Goal: Task Accomplishment & Management: Use online tool/utility

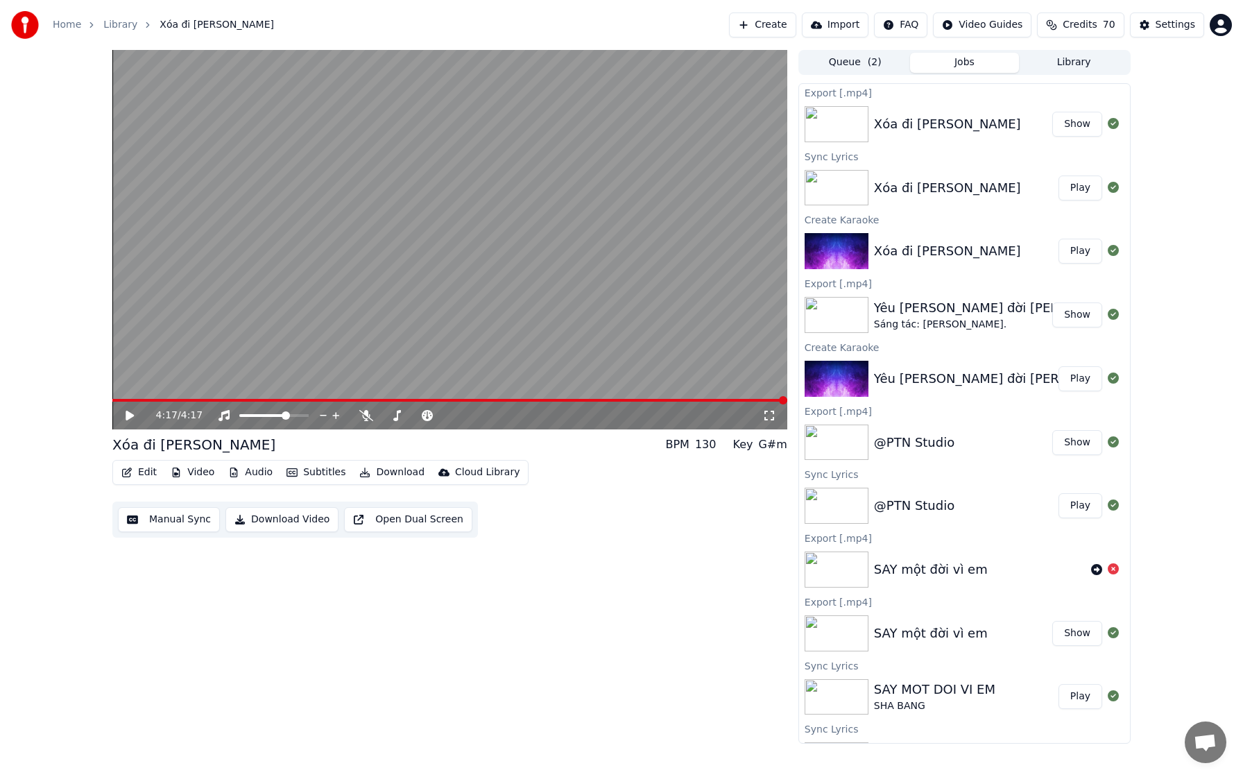
click at [602, 23] on button "Create" at bounding box center [762, 24] width 67 height 25
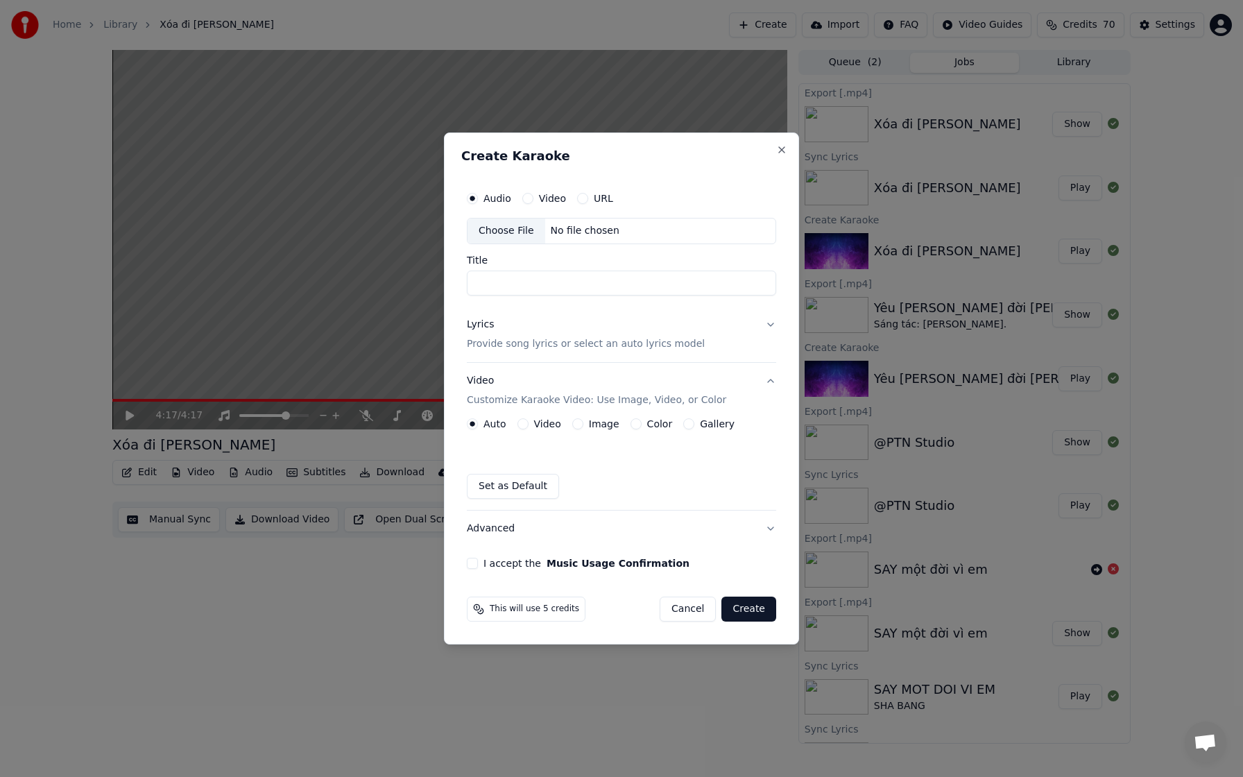
click at [511, 236] on div "Choose File" at bounding box center [506, 230] width 78 height 25
type input "**********"
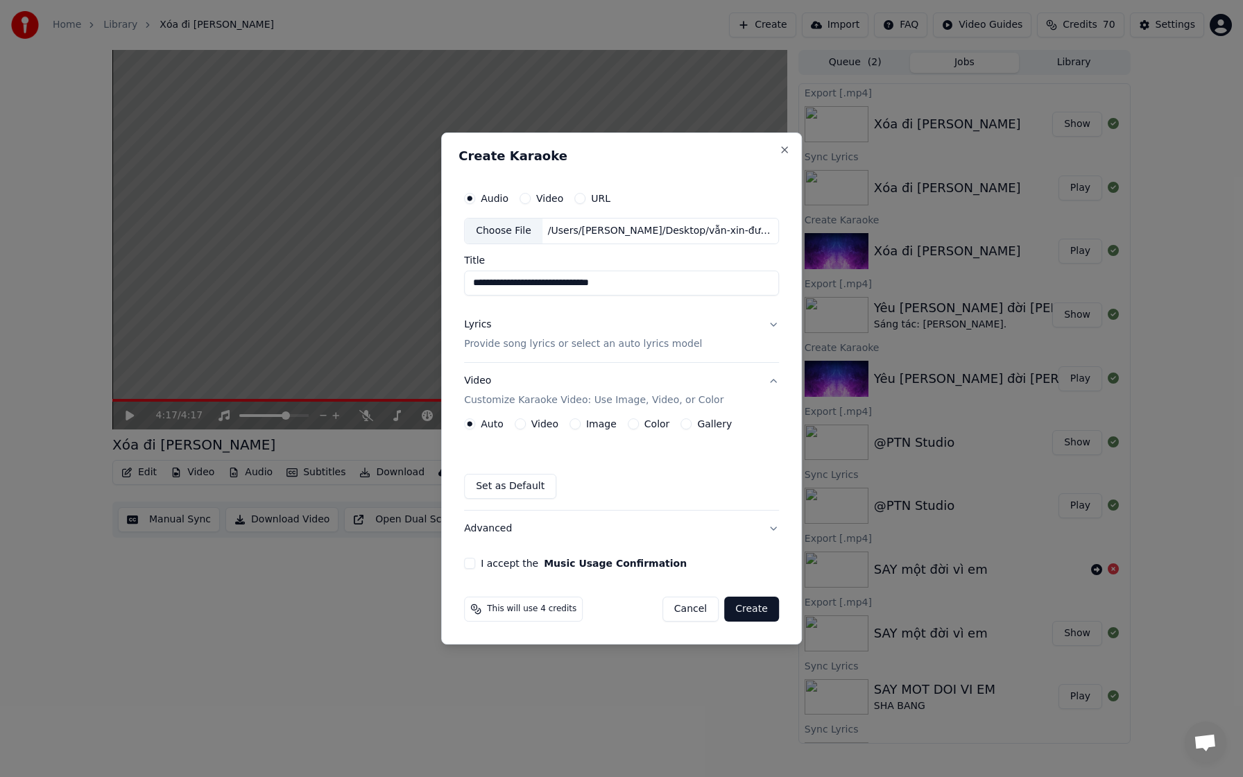
click at [602, 318] on button "Lyrics Provide song lyrics or select an auto lyrics model" at bounding box center [621, 333] width 315 height 55
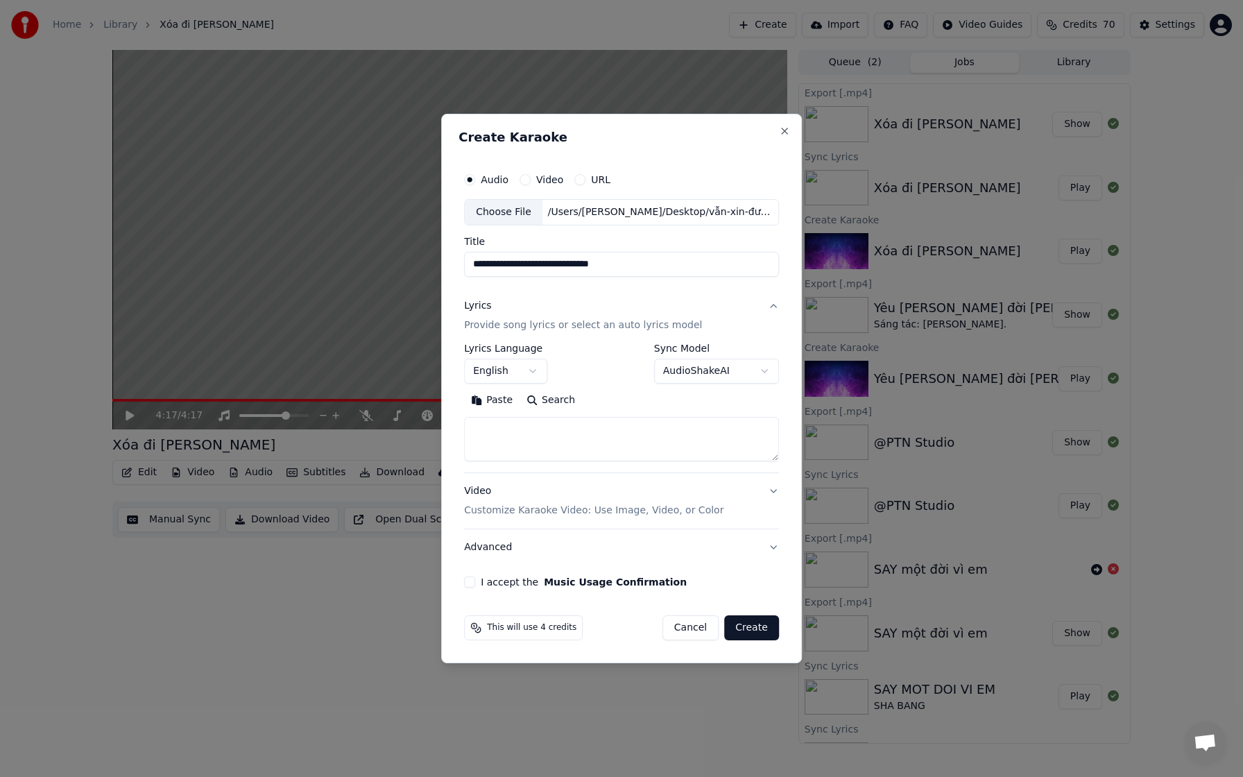
click at [515, 306] on div "Lyrics Provide song lyrics or select an auto lyrics model" at bounding box center [583, 315] width 238 height 33
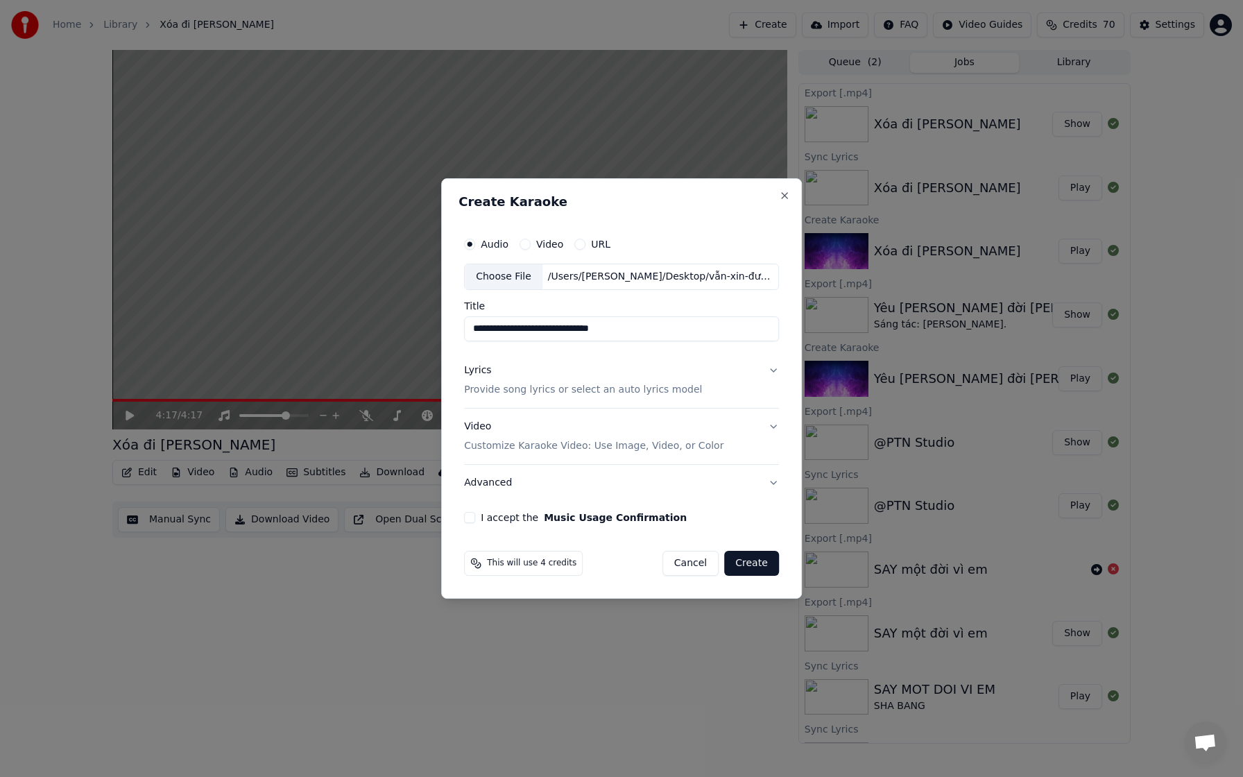
click at [475, 318] on div "Lyrics" at bounding box center [477, 370] width 27 height 14
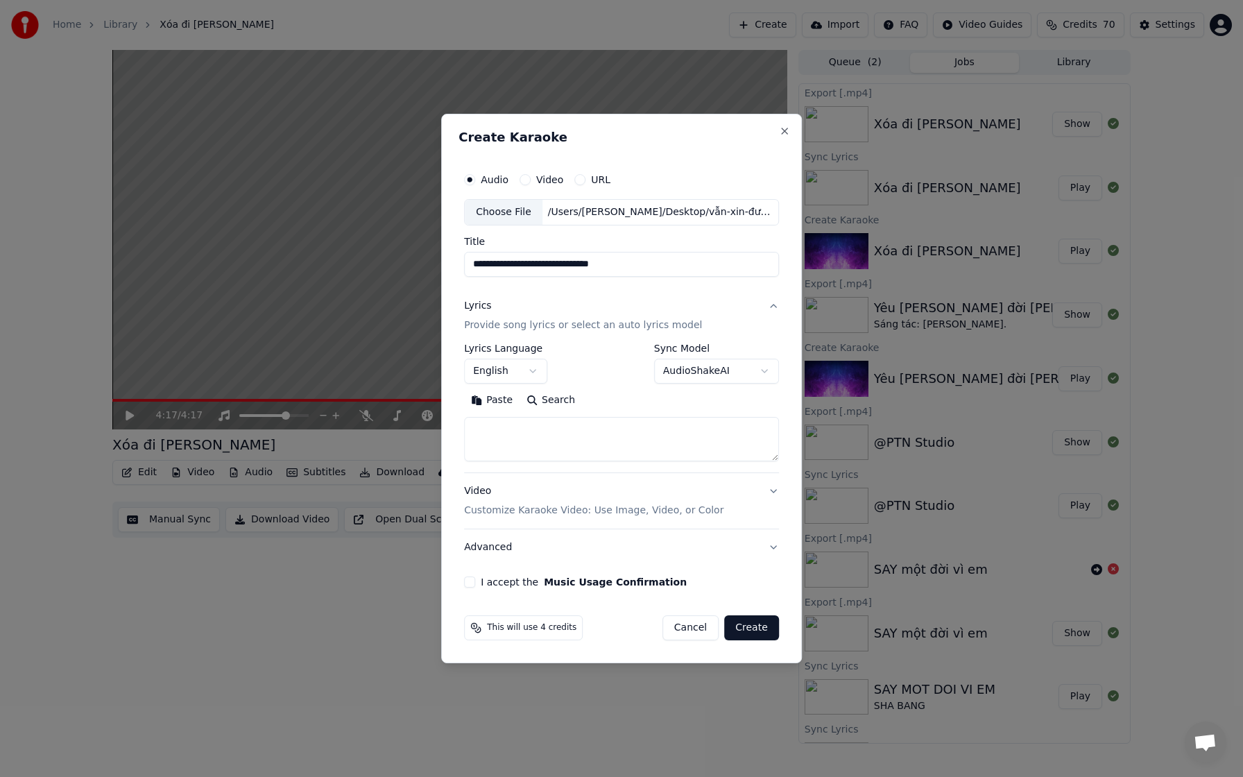
click at [481, 318] on textarea at bounding box center [621, 439] width 315 height 44
click at [482, 318] on button "Paste" at bounding box center [491, 400] width 55 height 22
click at [510, 318] on textarea at bounding box center [619, 439] width 311 height 44
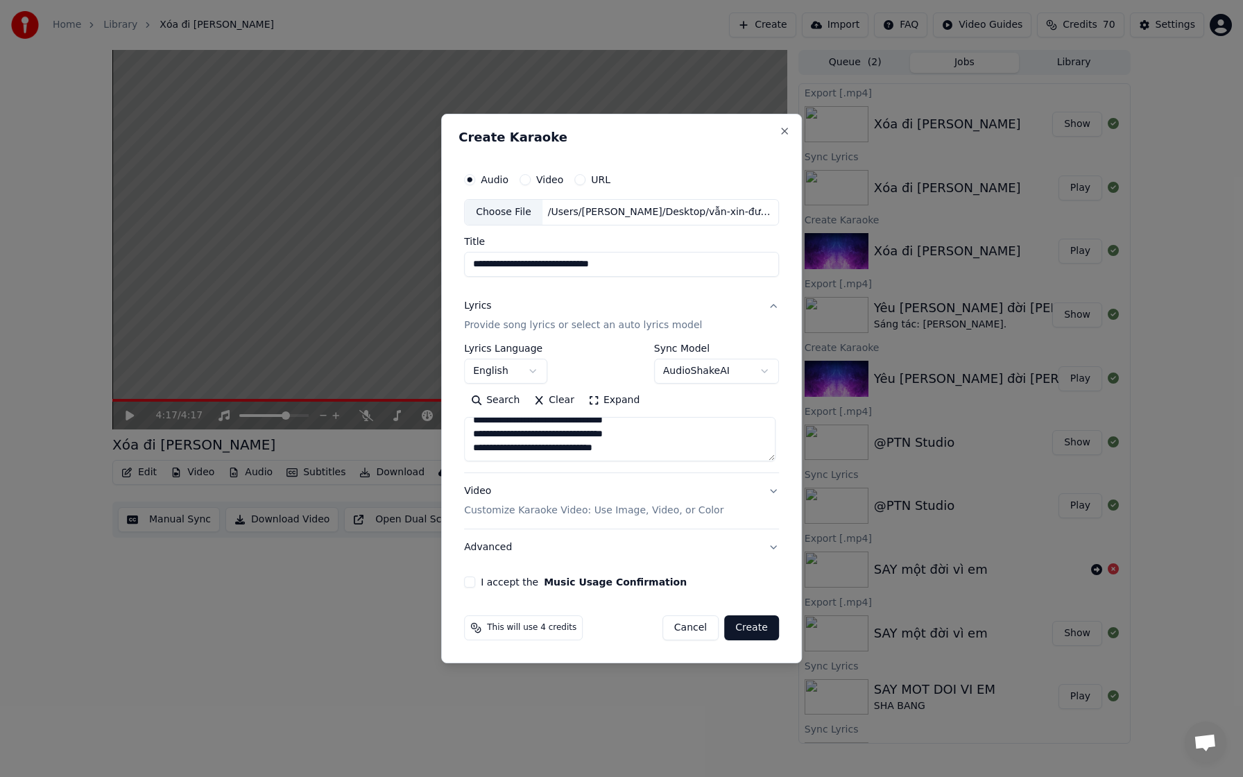
type textarea "**********"
click at [602, 318] on button "Video Customize Karaoke Video: Use Image, Video, or Color" at bounding box center [621, 500] width 315 height 55
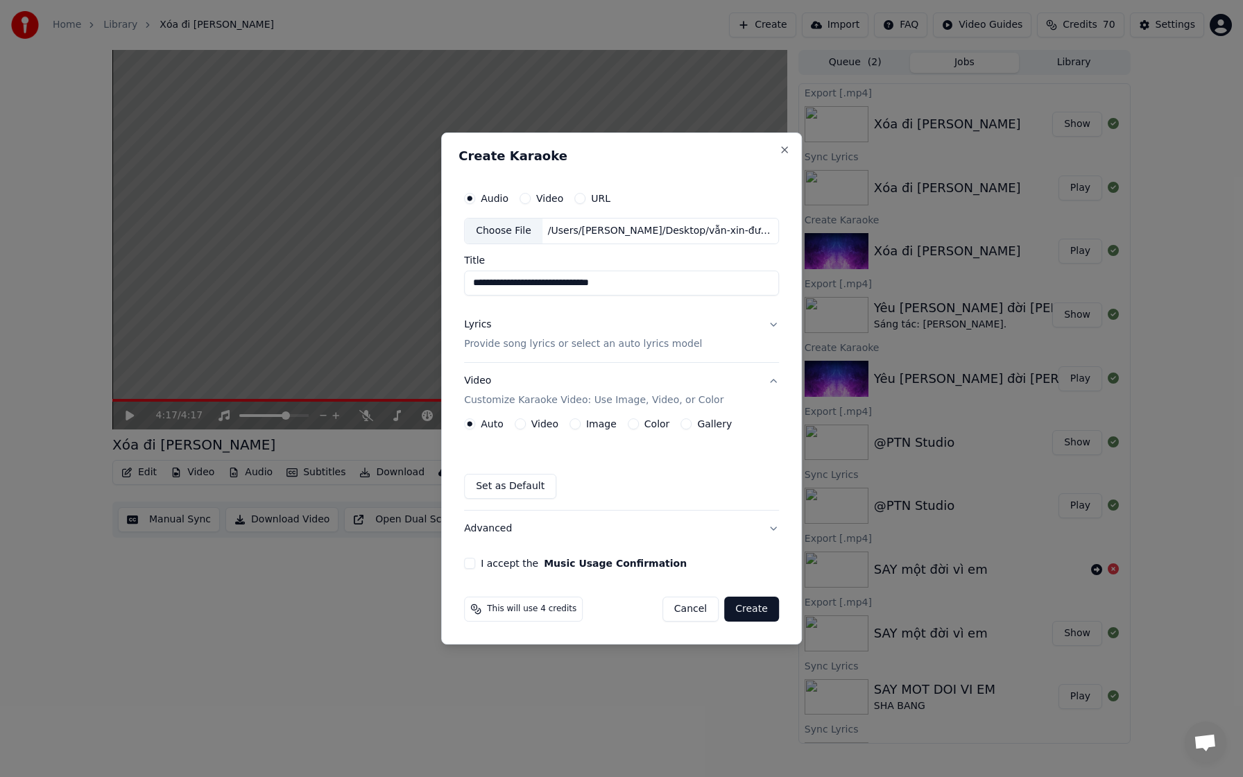
click at [573, 318] on button "Image" at bounding box center [574, 423] width 11 height 11
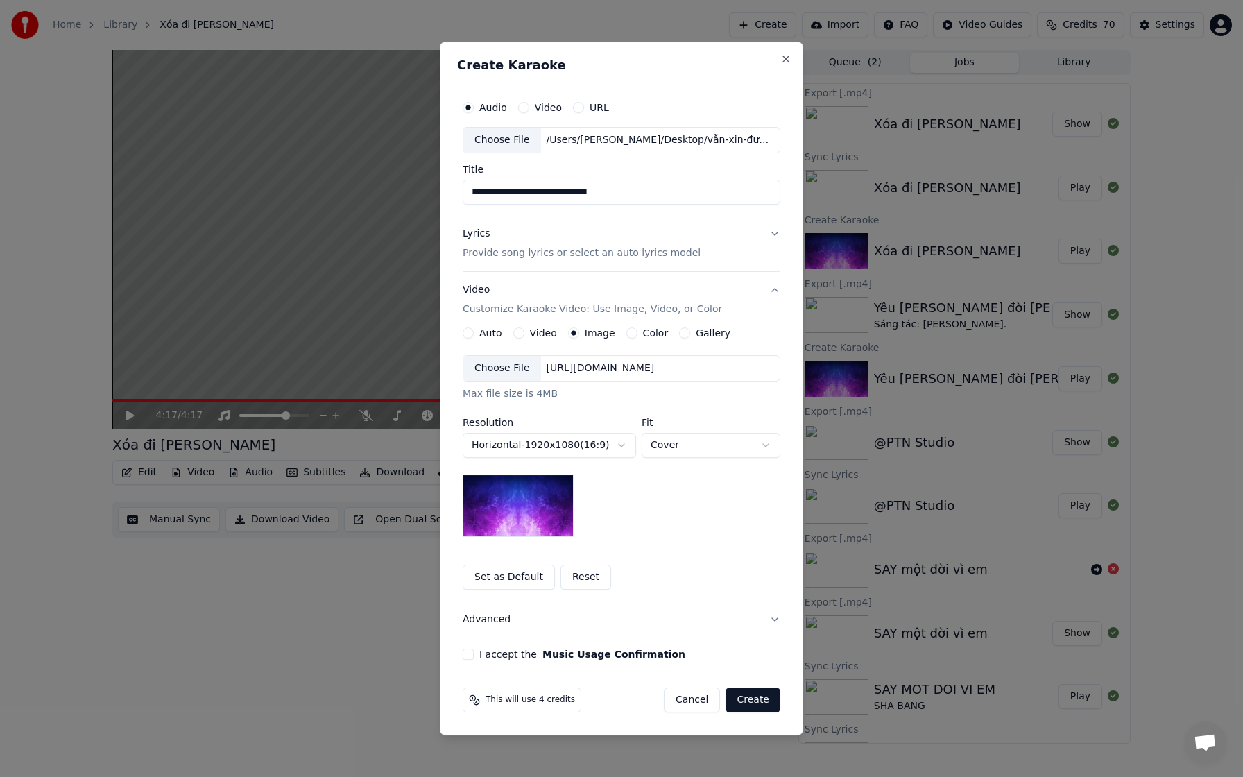
click at [602, 318] on body "**********" at bounding box center [621, 388] width 1243 height 777
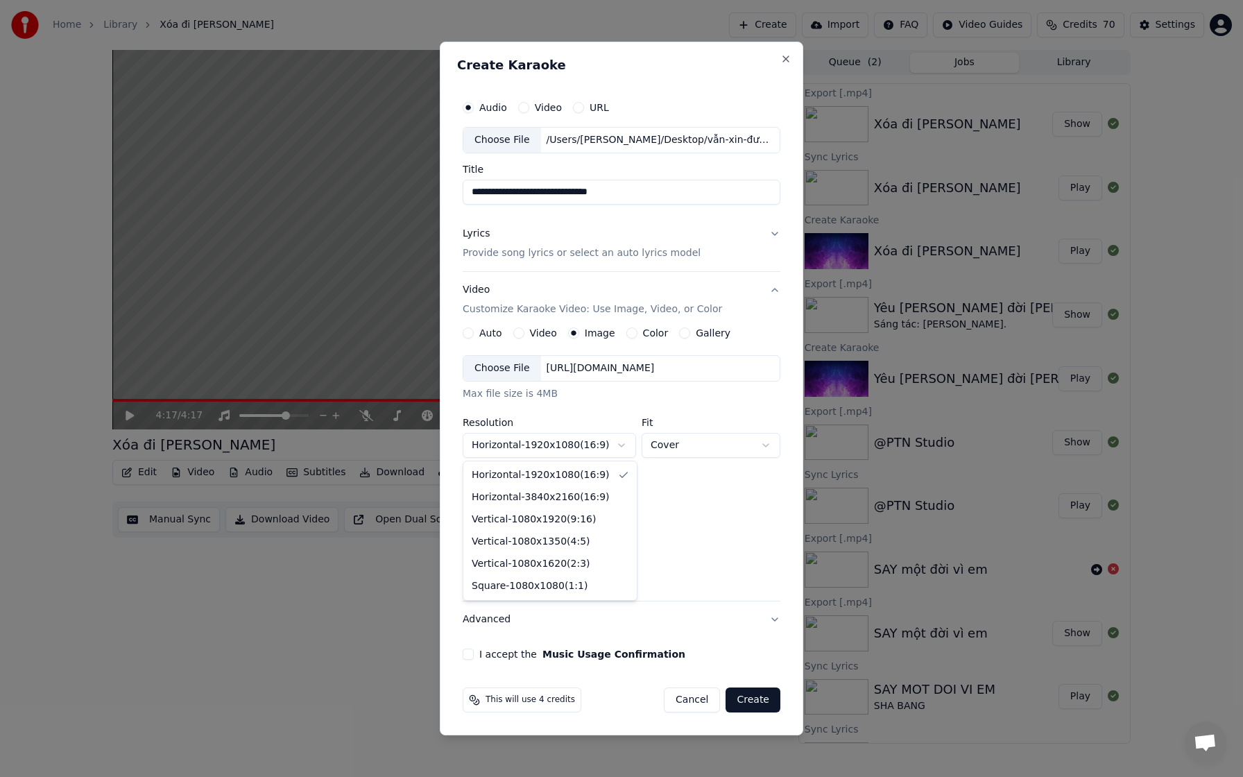
click at [602, 318] on body "**********" at bounding box center [621, 388] width 1243 height 777
select select "*********"
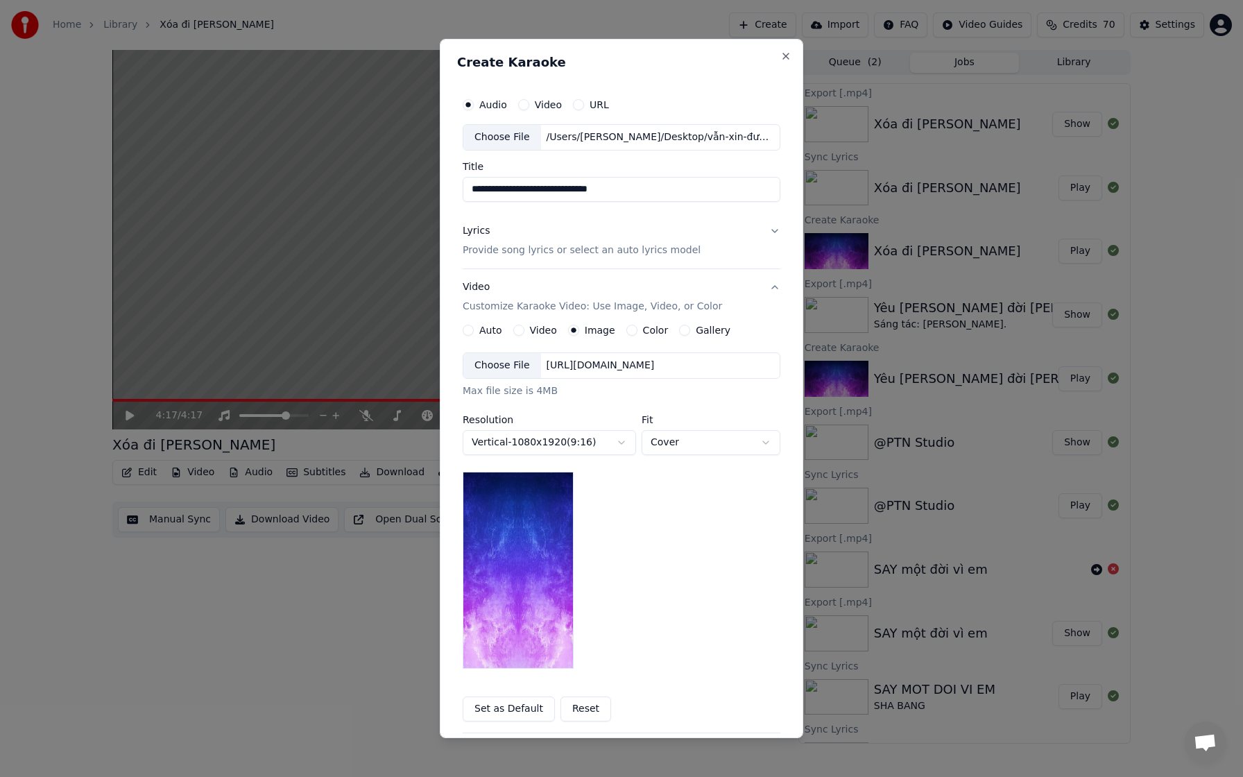
click at [506, 318] on div "Choose File" at bounding box center [502, 365] width 78 height 25
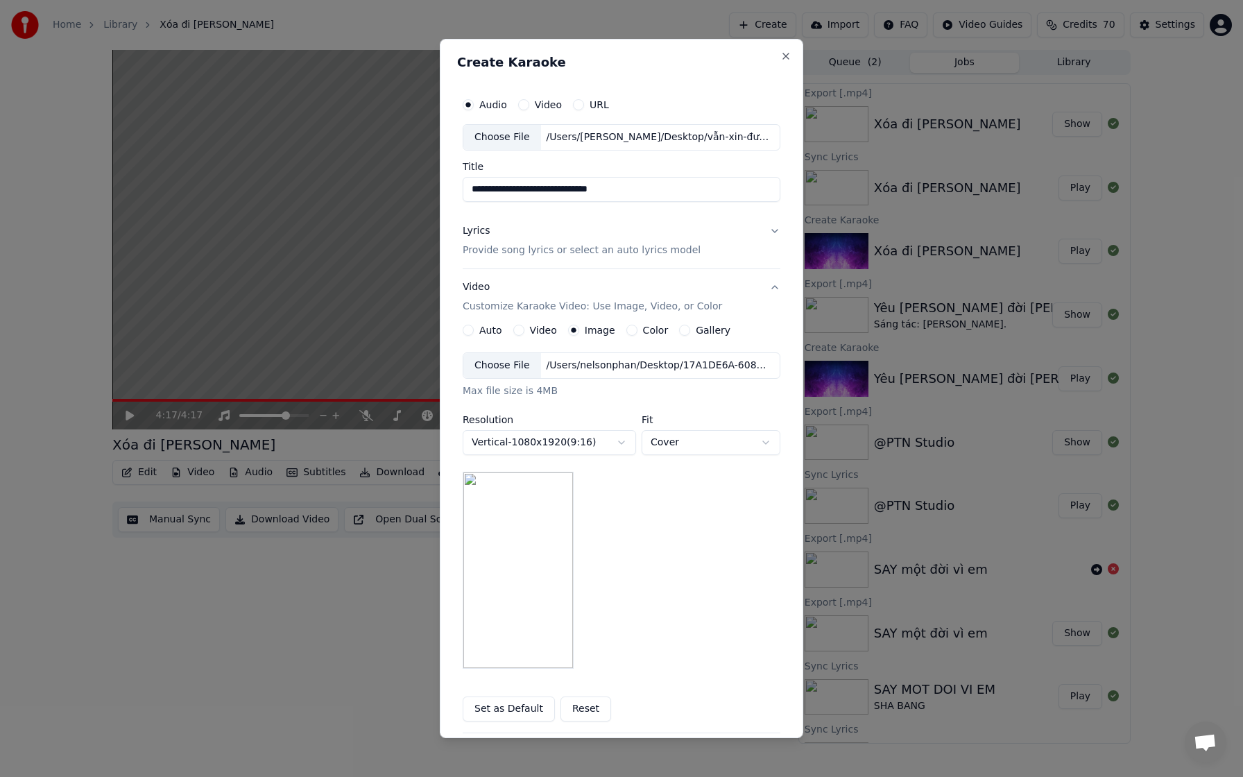
click at [501, 318] on div "Choose File" at bounding box center [502, 365] width 78 height 25
click at [602, 318] on button "Gallery" at bounding box center [684, 330] width 11 height 11
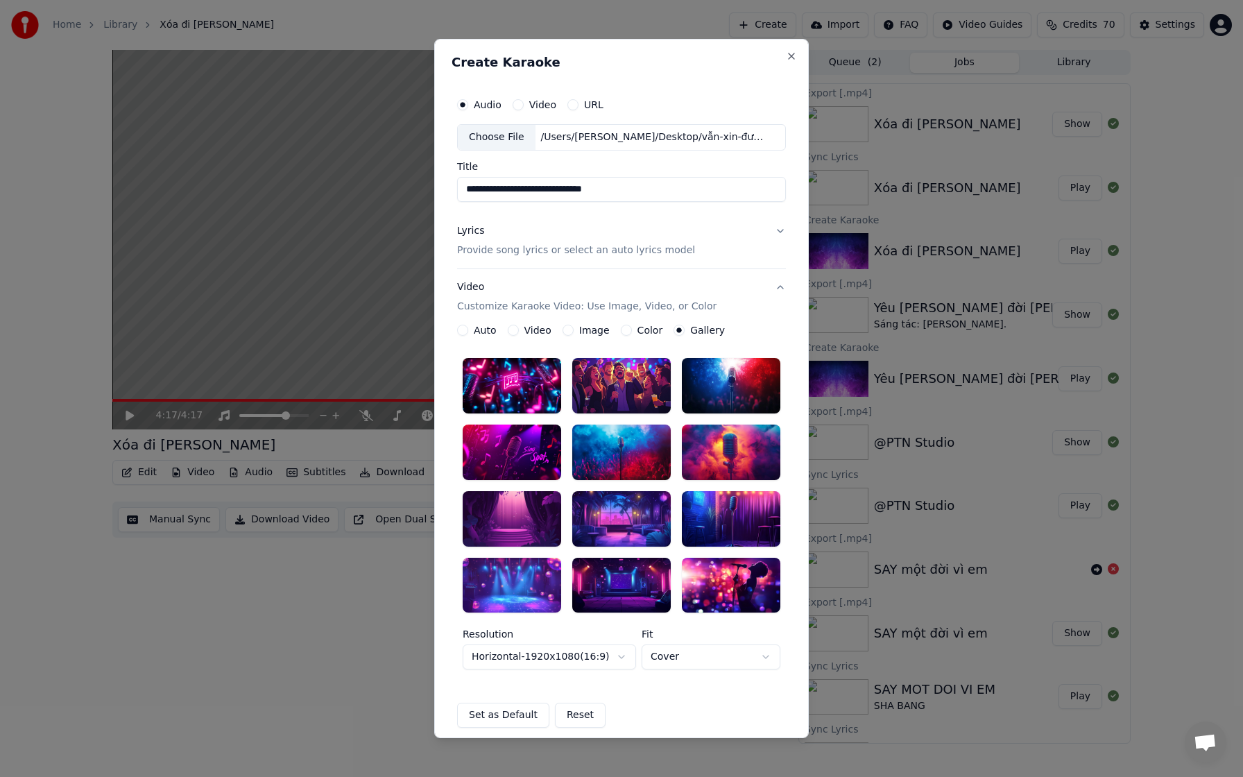
click at [564, 318] on button "Image" at bounding box center [567, 330] width 11 height 11
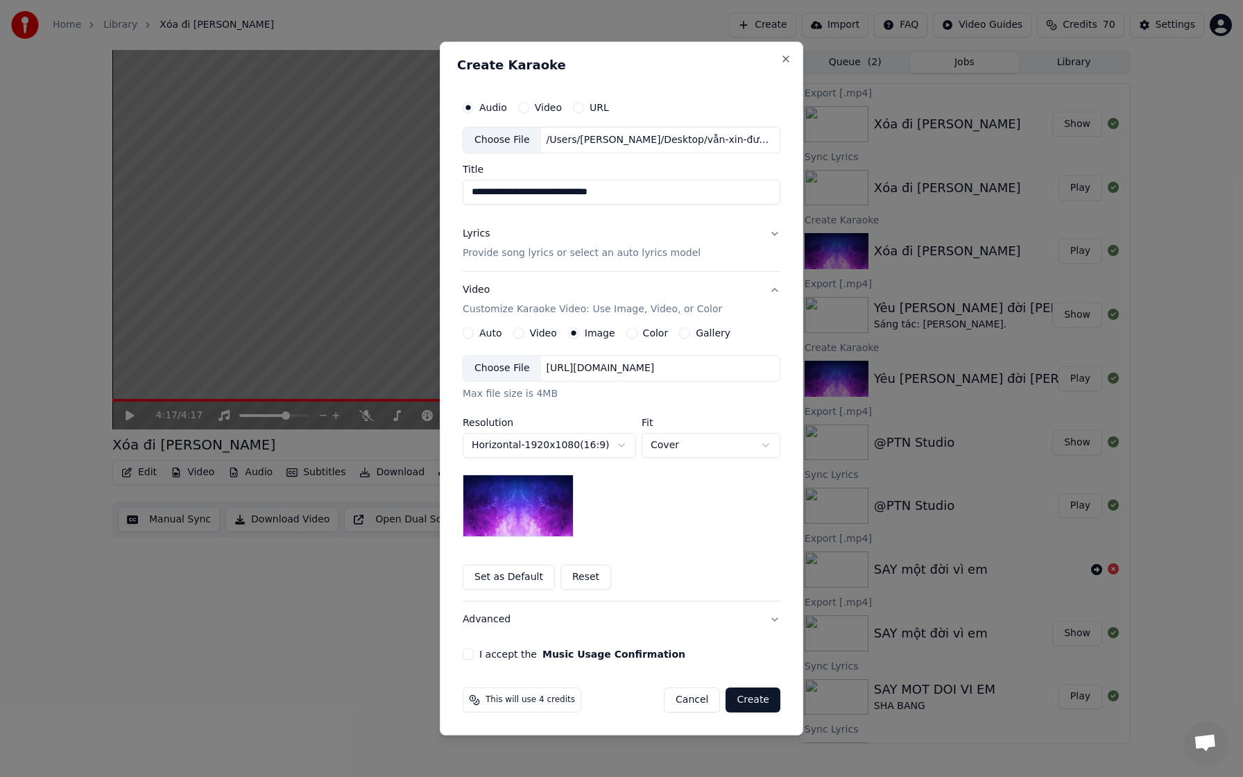
click at [497, 318] on div "Choose File" at bounding box center [502, 368] width 78 height 25
click at [468, 318] on button "I accept the Music Usage Confirmation" at bounding box center [468, 653] width 11 height 11
click at [602, 318] on button "Create" at bounding box center [752, 699] width 55 height 25
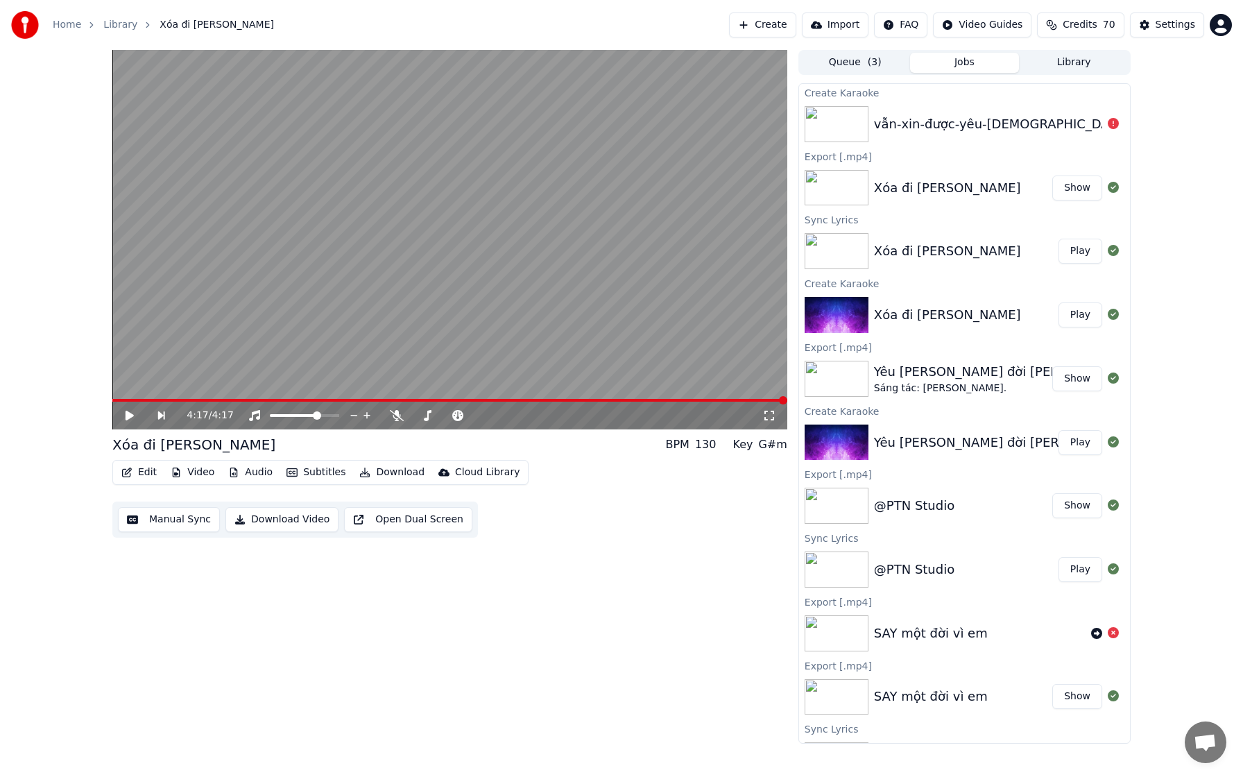
click at [602, 125] on icon at bounding box center [1112, 123] width 11 height 11
click at [602, 131] on img at bounding box center [836, 124] width 64 height 36
click at [602, 120] on img at bounding box center [836, 124] width 64 height 36
click at [602, 121] on img at bounding box center [836, 124] width 64 height 36
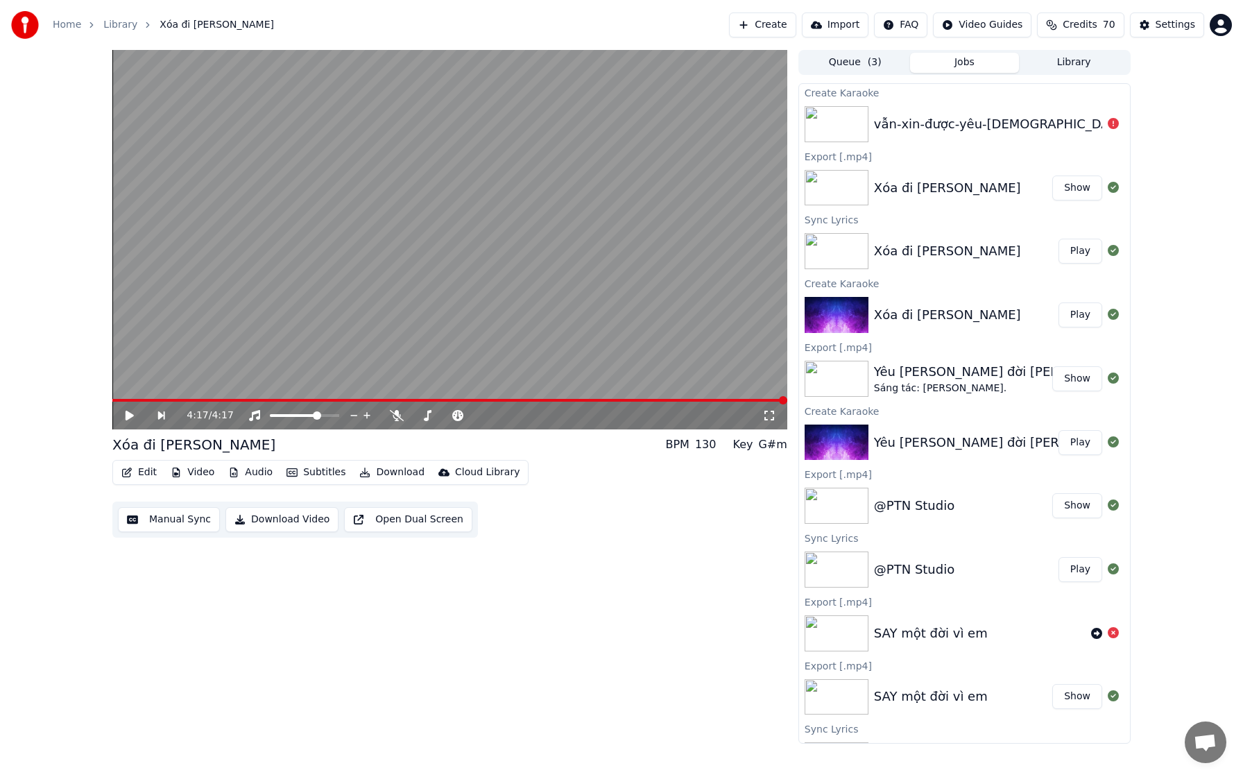
click at [602, 26] on button "Create" at bounding box center [762, 24] width 67 height 25
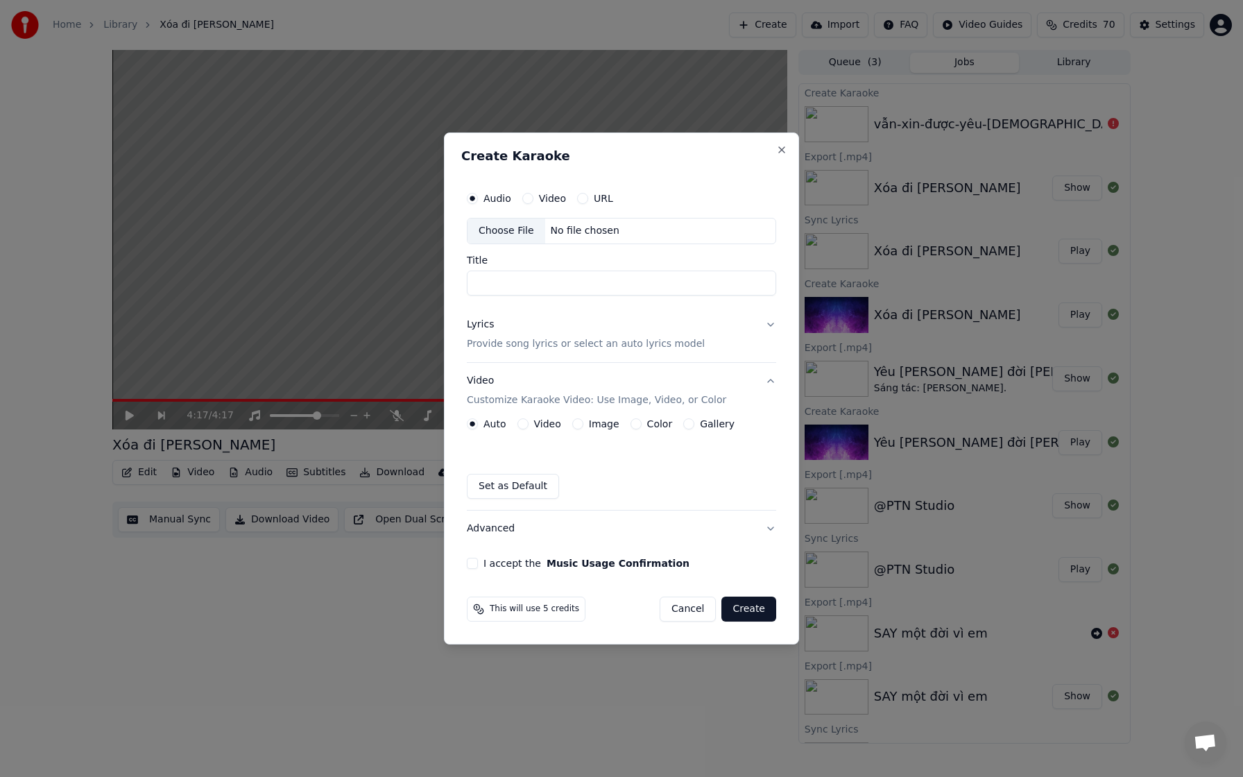
click at [501, 222] on div "Choose File" at bounding box center [506, 230] width 78 height 25
type input "**********"
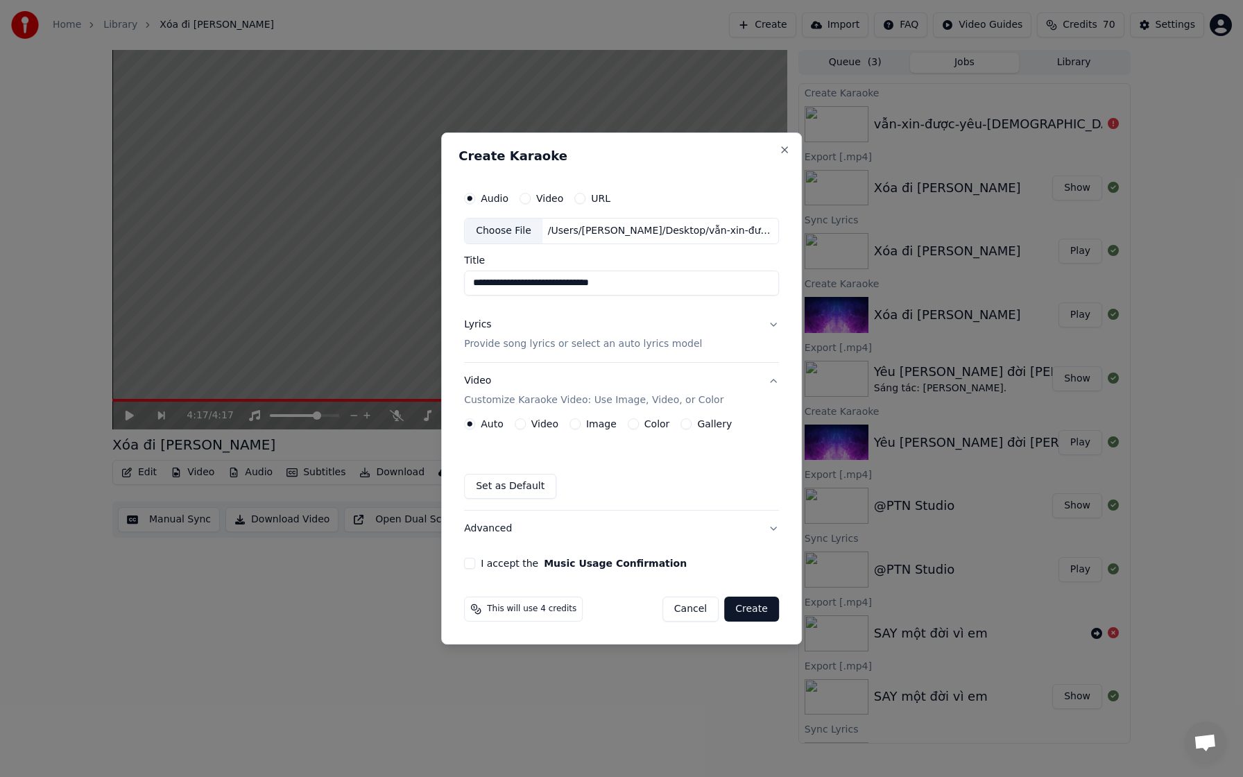
click at [473, 318] on div "Lyrics" at bounding box center [477, 325] width 27 height 14
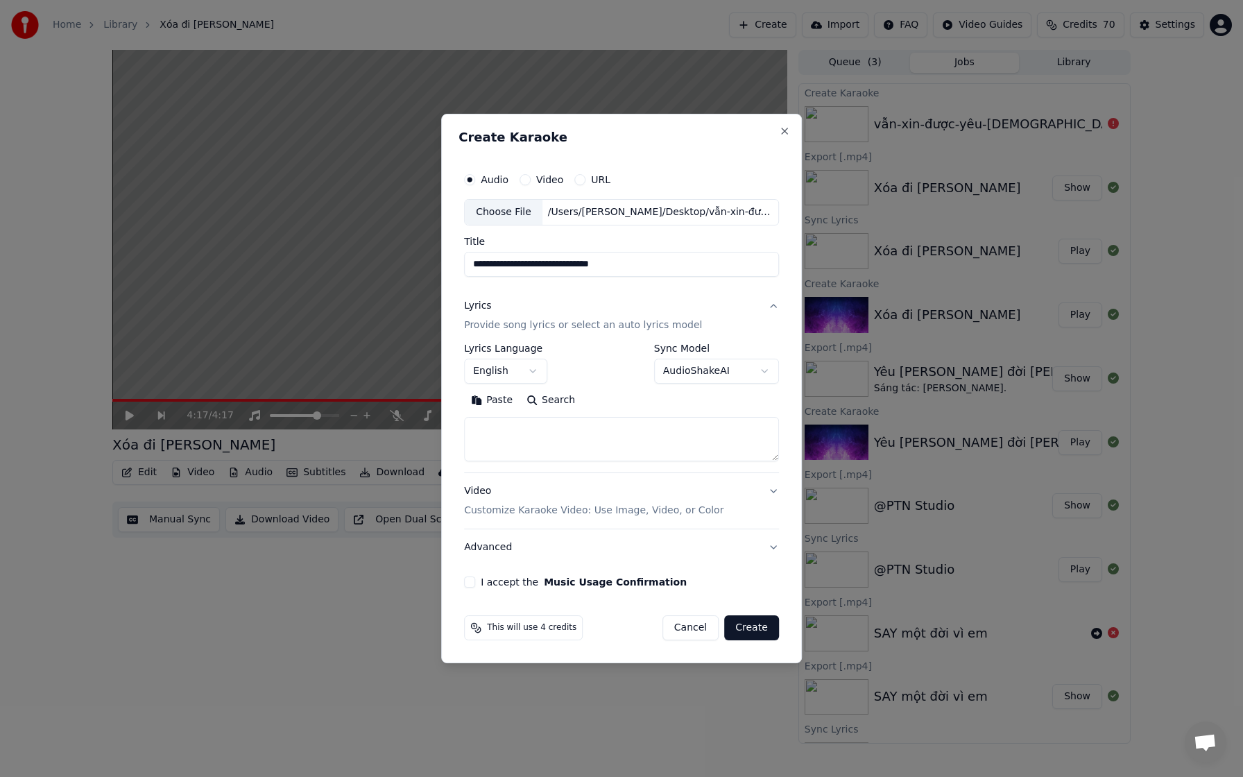
click at [491, 318] on textarea at bounding box center [621, 439] width 315 height 44
click at [483, 318] on button "Paste" at bounding box center [491, 400] width 55 height 22
drag, startPoint x: 518, startPoint y: 438, endPoint x: 442, endPoint y: 438, distance: 75.6
click at [442, 318] on div "**********" at bounding box center [621, 388] width 361 height 549
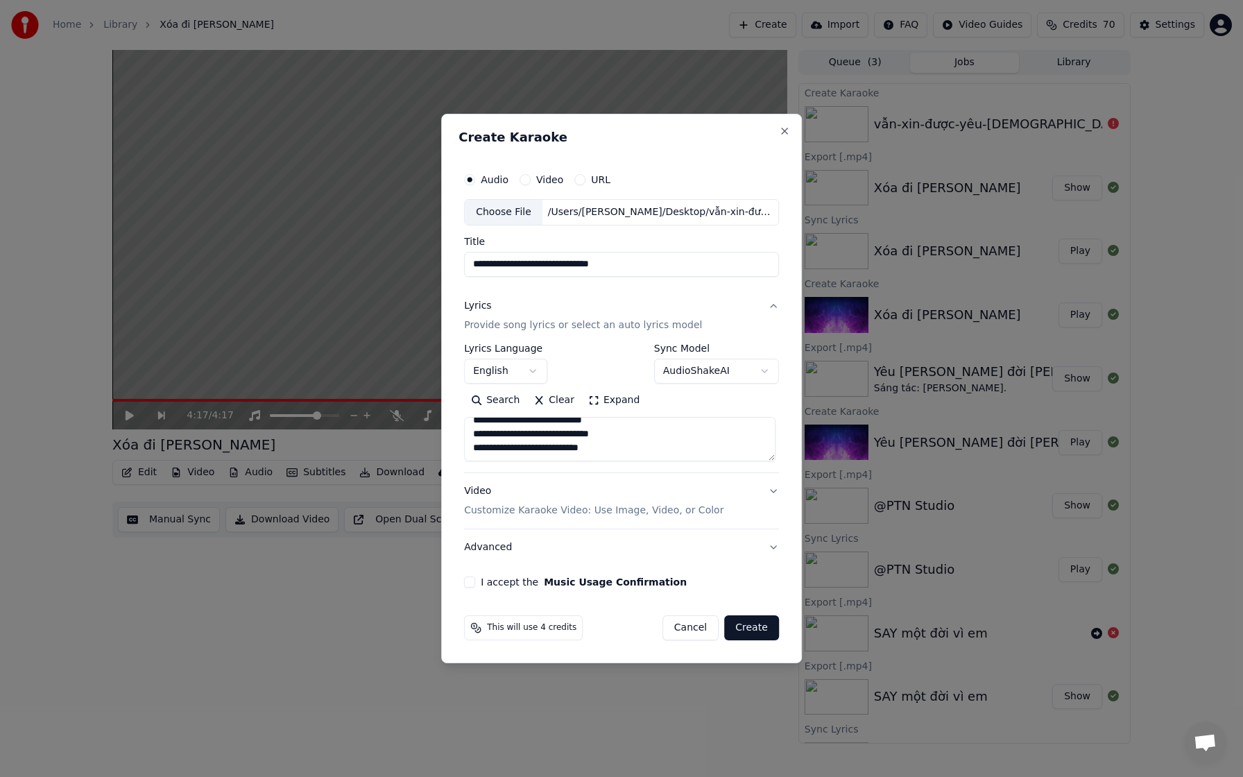
scroll to position [140, 0]
drag, startPoint x: 543, startPoint y: 439, endPoint x: 438, endPoint y: 442, distance: 104.8
click at [438, 318] on body "**********" at bounding box center [621, 388] width 1243 height 777
click at [535, 318] on textarea at bounding box center [619, 439] width 311 height 44
drag, startPoint x: 535, startPoint y: 441, endPoint x: 485, endPoint y: 444, distance: 50.0
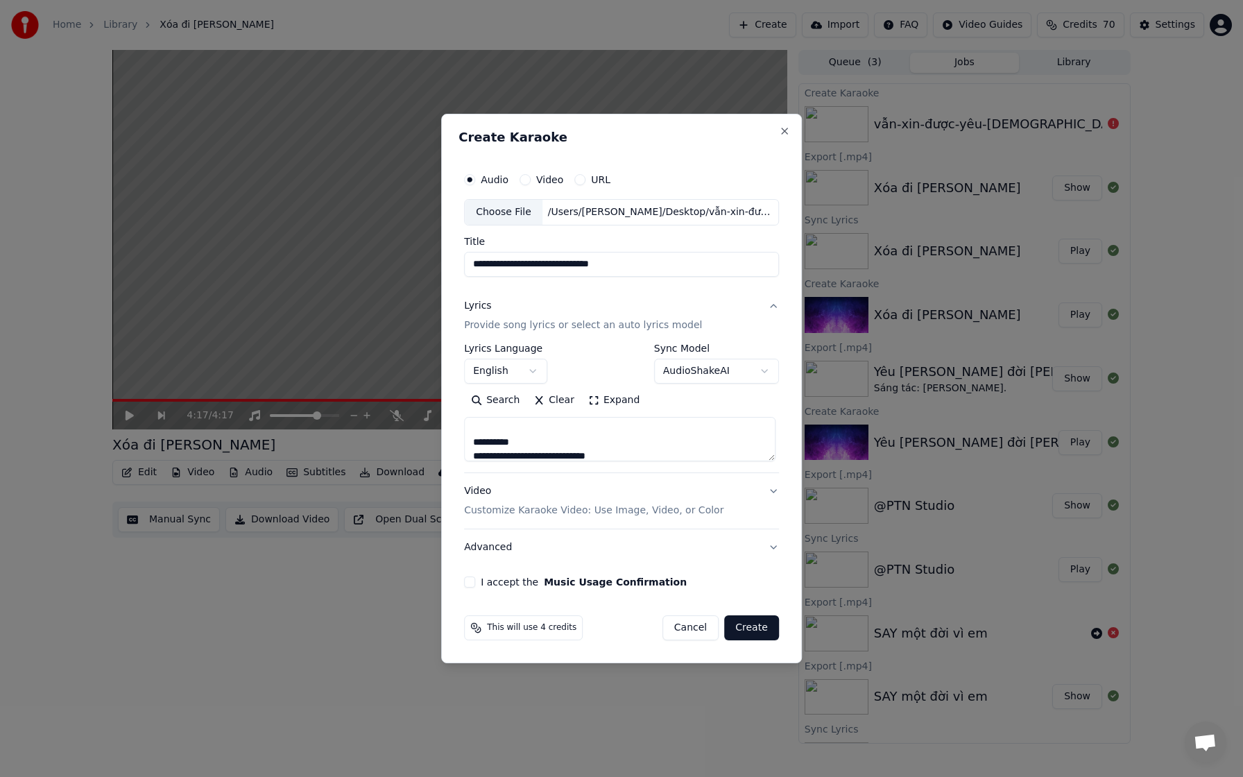
click at [485, 318] on textarea at bounding box center [619, 439] width 311 height 44
drag, startPoint x: 515, startPoint y: 430, endPoint x: 457, endPoint y: 433, distance: 58.4
click at [457, 318] on div "**********" at bounding box center [621, 388] width 361 height 549
drag, startPoint x: 503, startPoint y: 426, endPoint x: 512, endPoint y: 429, distance: 9.3
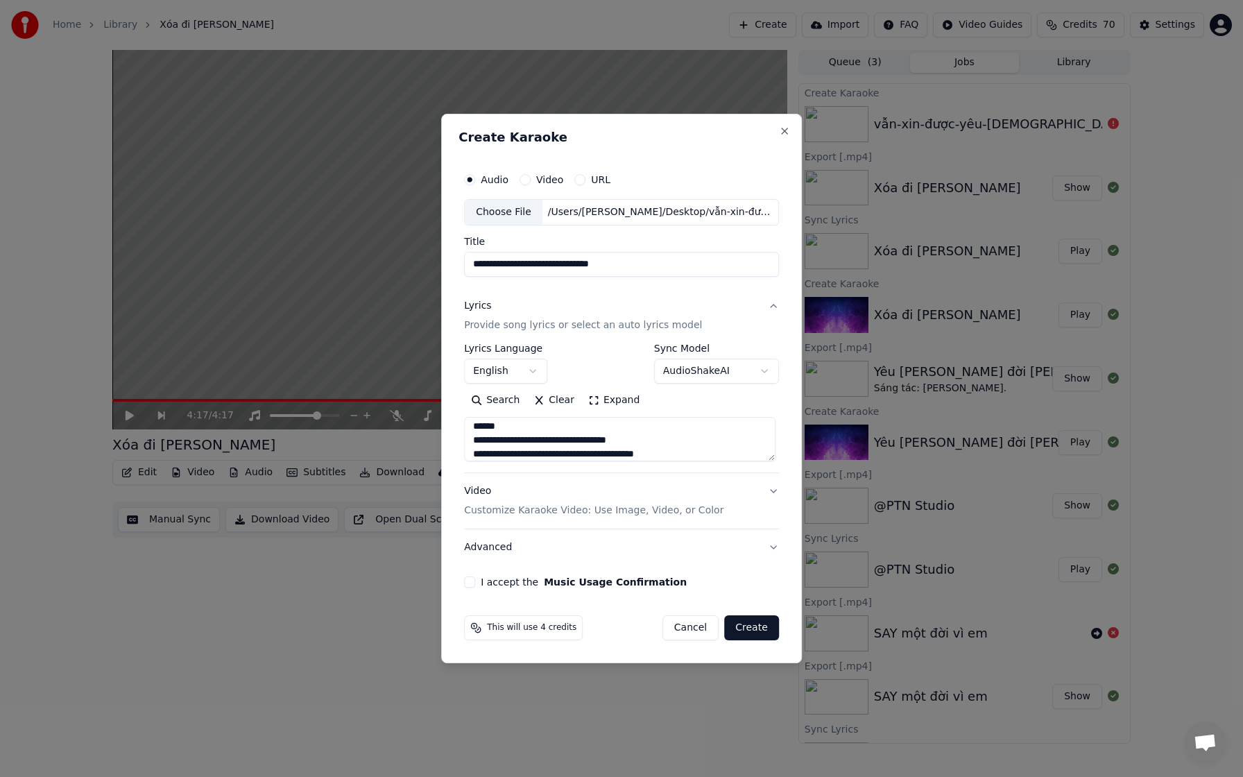
click at [490, 318] on textarea at bounding box center [619, 439] width 311 height 44
drag, startPoint x: 524, startPoint y: 427, endPoint x: 474, endPoint y: 428, distance: 50.6
click at [474, 318] on textarea at bounding box center [619, 439] width 311 height 44
drag, startPoint x: 635, startPoint y: 451, endPoint x: 598, endPoint y: 430, distance: 42.6
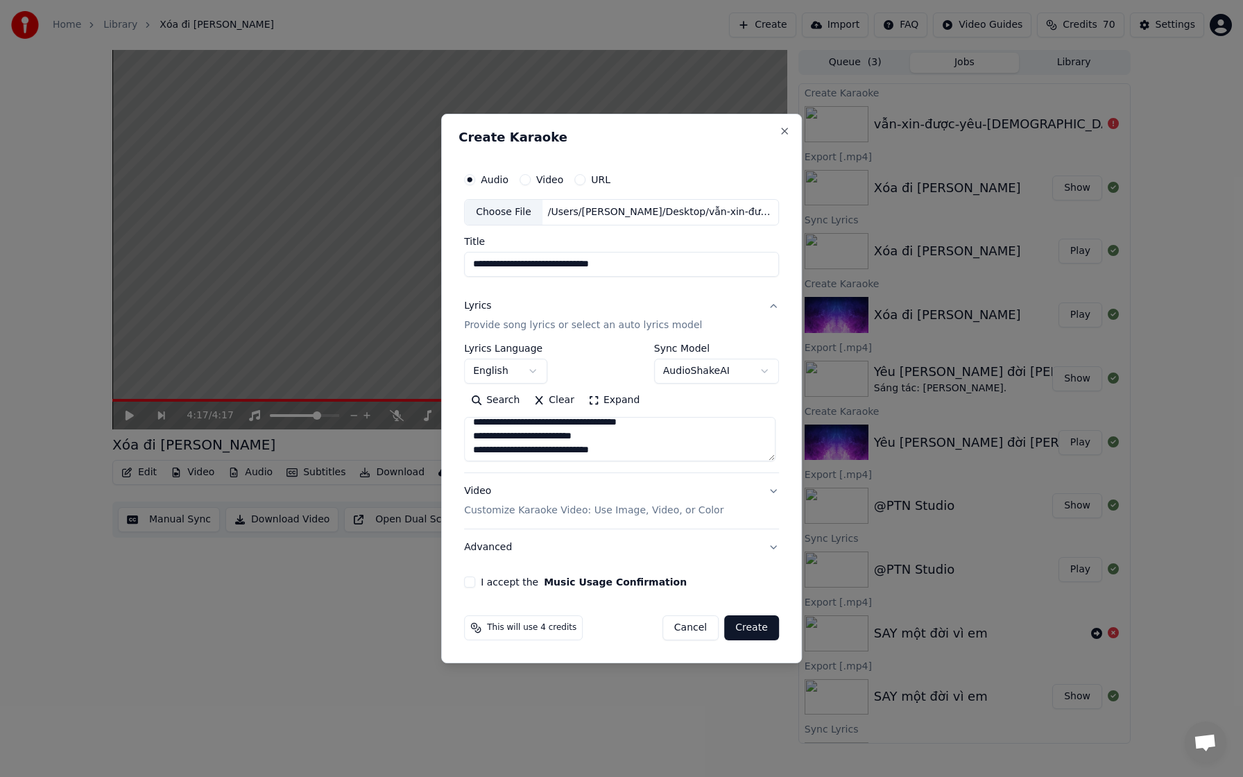
click at [557, 318] on textarea at bounding box center [619, 439] width 311 height 44
click at [602, 318] on textarea at bounding box center [619, 439] width 311 height 44
drag, startPoint x: 624, startPoint y: 453, endPoint x: 636, endPoint y: 453, distance: 11.8
click at [602, 318] on textarea at bounding box center [619, 439] width 311 height 44
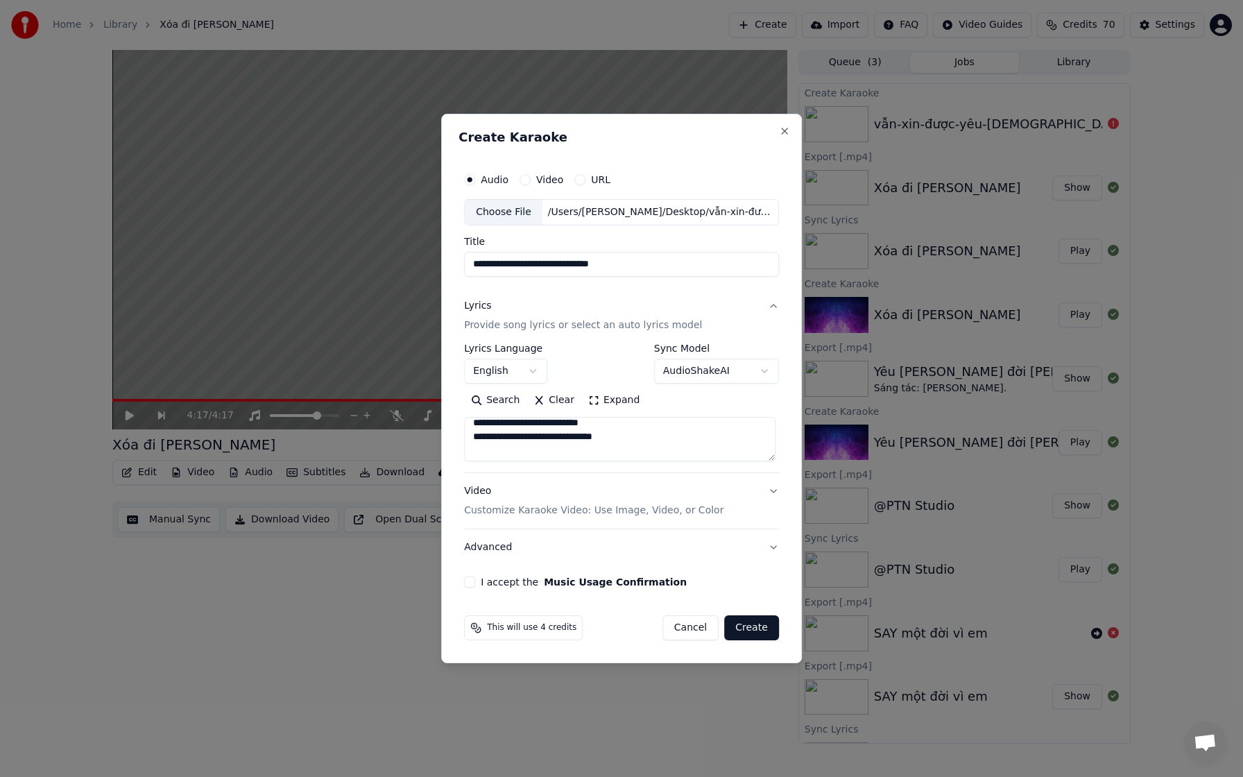
scroll to position [488, 0]
drag, startPoint x: 554, startPoint y: 455, endPoint x: 547, endPoint y: 446, distance: 11.4
click at [494, 318] on textarea at bounding box center [619, 439] width 311 height 44
click at [535, 318] on textarea at bounding box center [619, 439] width 311 height 44
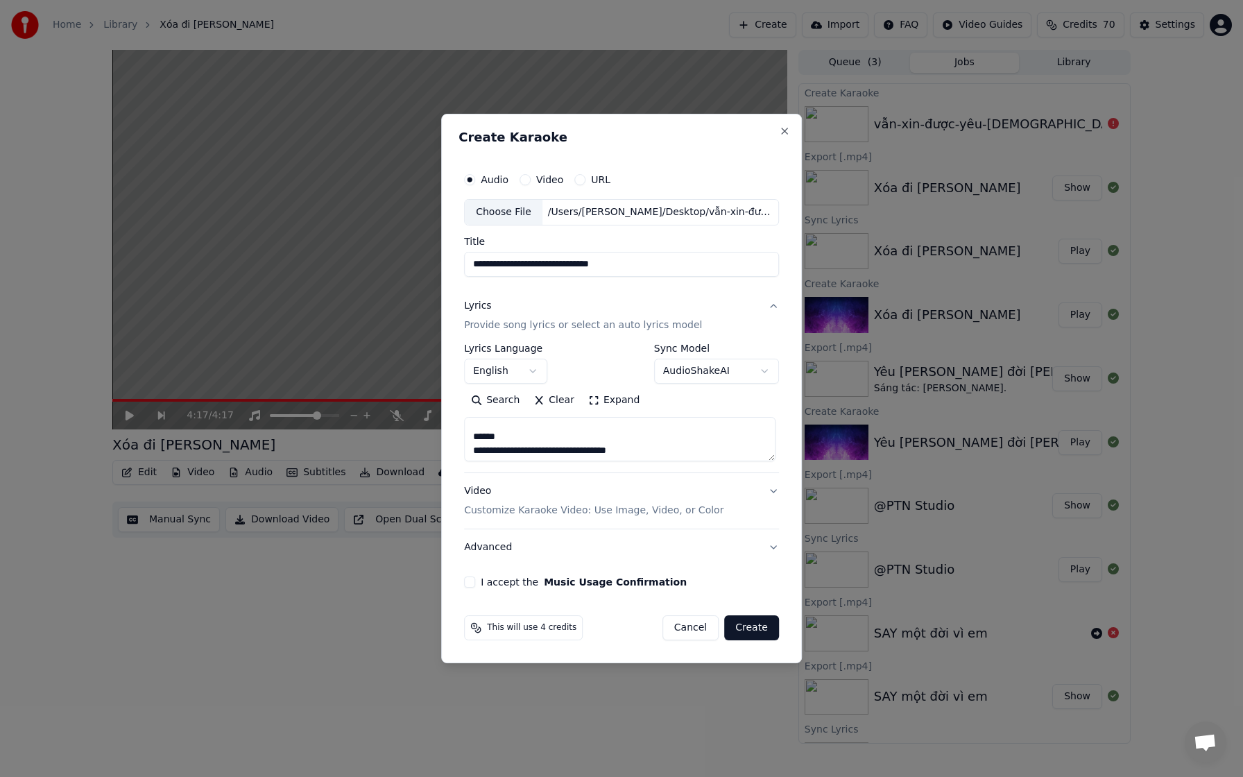
scroll to position [599, 0]
click at [517, 318] on textarea at bounding box center [619, 439] width 311 height 44
drag, startPoint x: 503, startPoint y: 446, endPoint x: 451, endPoint y: 445, distance: 51.3
click at [451, 318] on div "**********" at bounding box center [621, 388] width 361 height 549
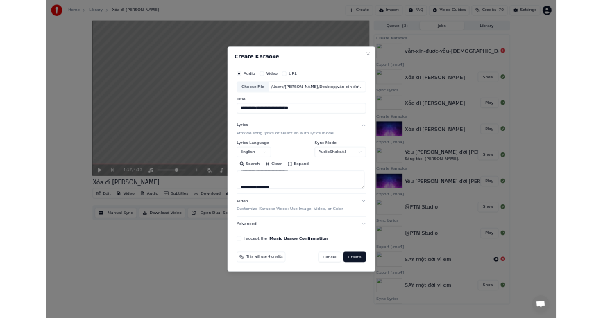
scroll to position [800, 0]
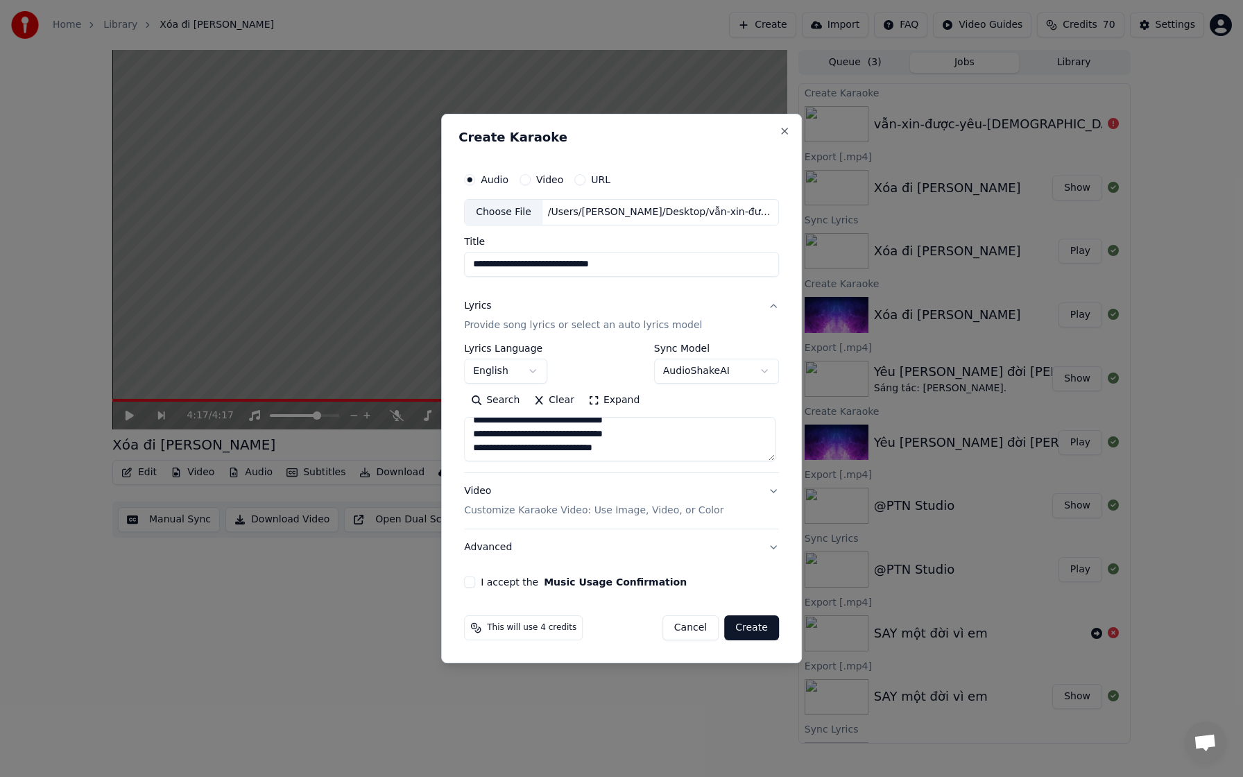
type textarea "**********"
click at [602, 318] on button "Video Customize Karaoke Video: Use Image, Video, or Color" at bounding box center [621, 500] width 315 height 55
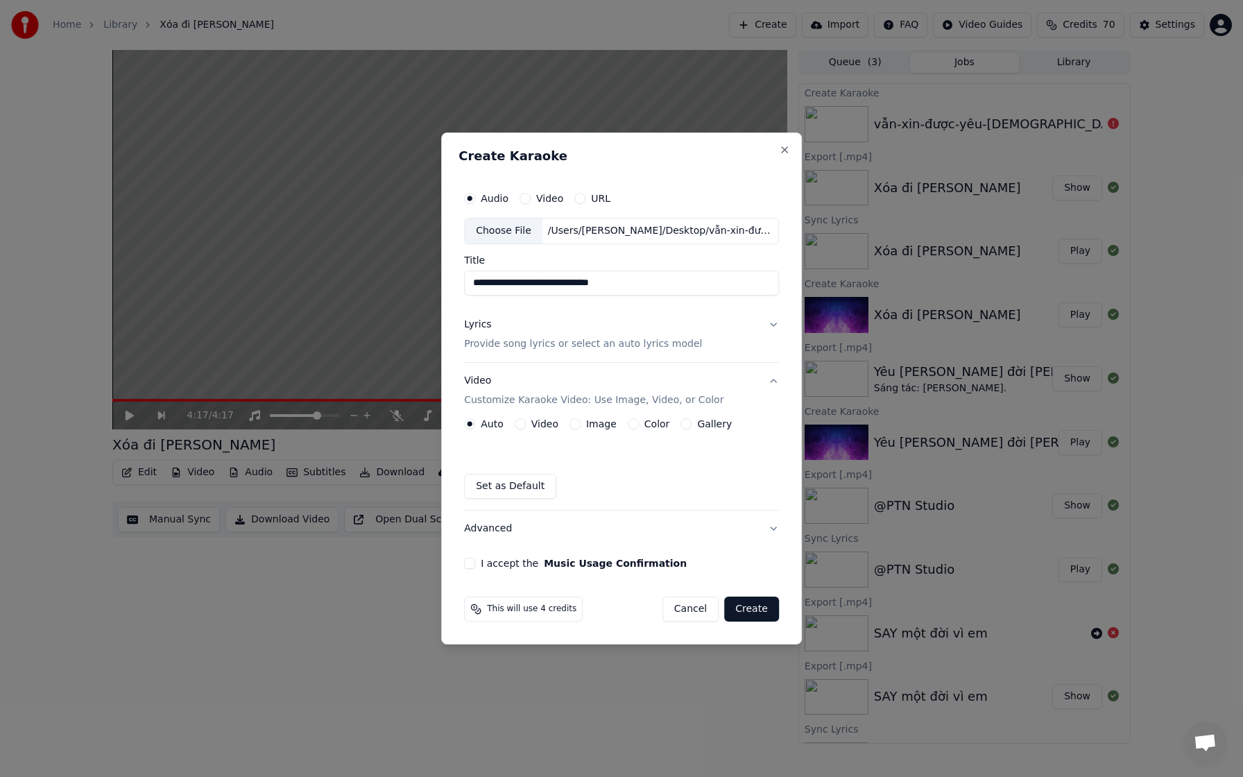
click at [572, 318] on button "Image" at bounding box center [574, 423] width 11 height 11
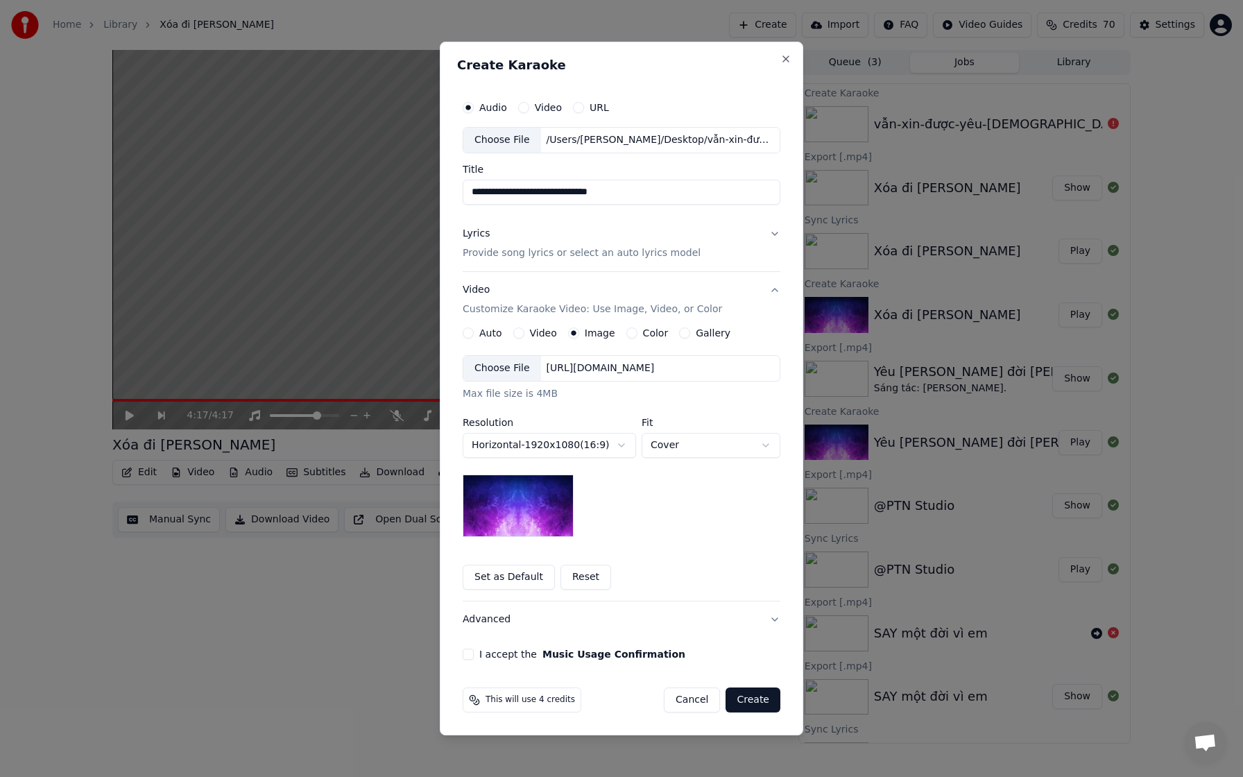
click at [514, 318] on div "Choose File" at bounding box center [502, 368] width 78 height 25
click at [469, 318] on button "I accept the Music Usage Confirmation" at bounding box center [468, 653] width 11 height 11
click at [602, 318] on button "Create" at bounding box center [752, 699] width 55 height 25
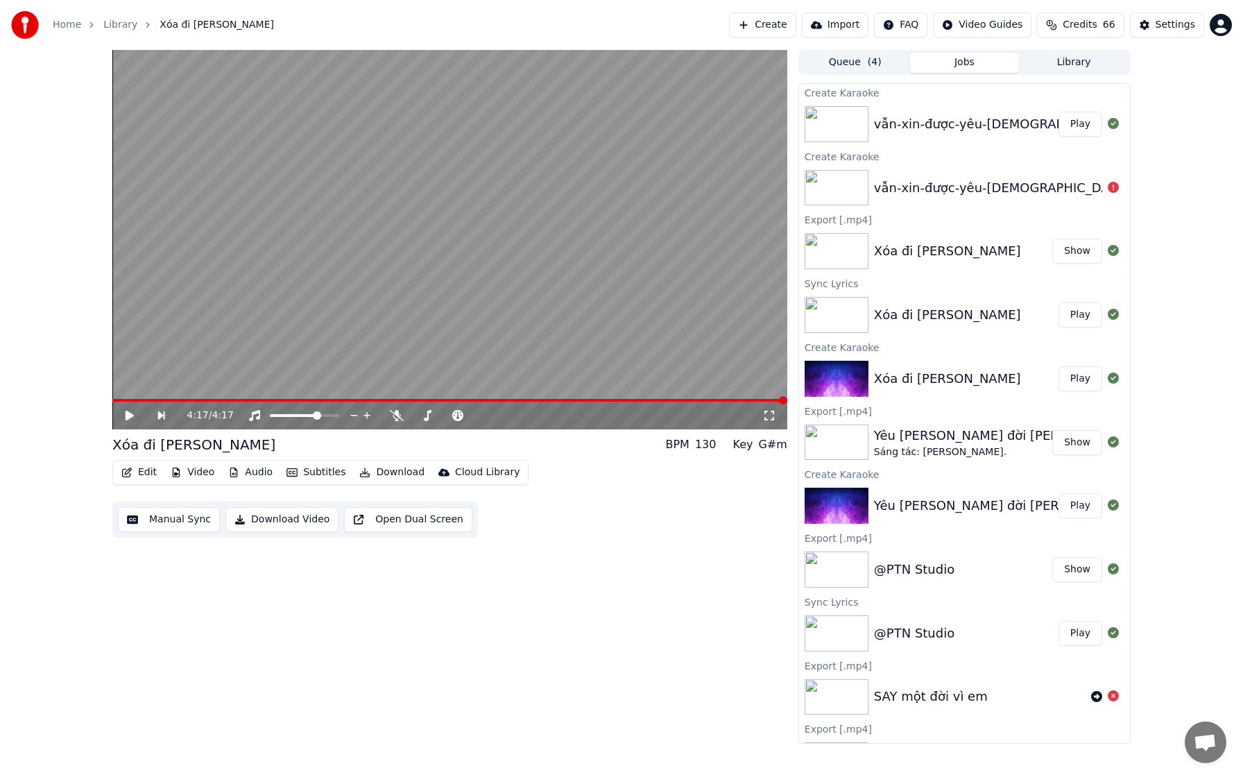
click at [602, 128] on button "Play" at bounding box center [1080, 124] width 44 height 25
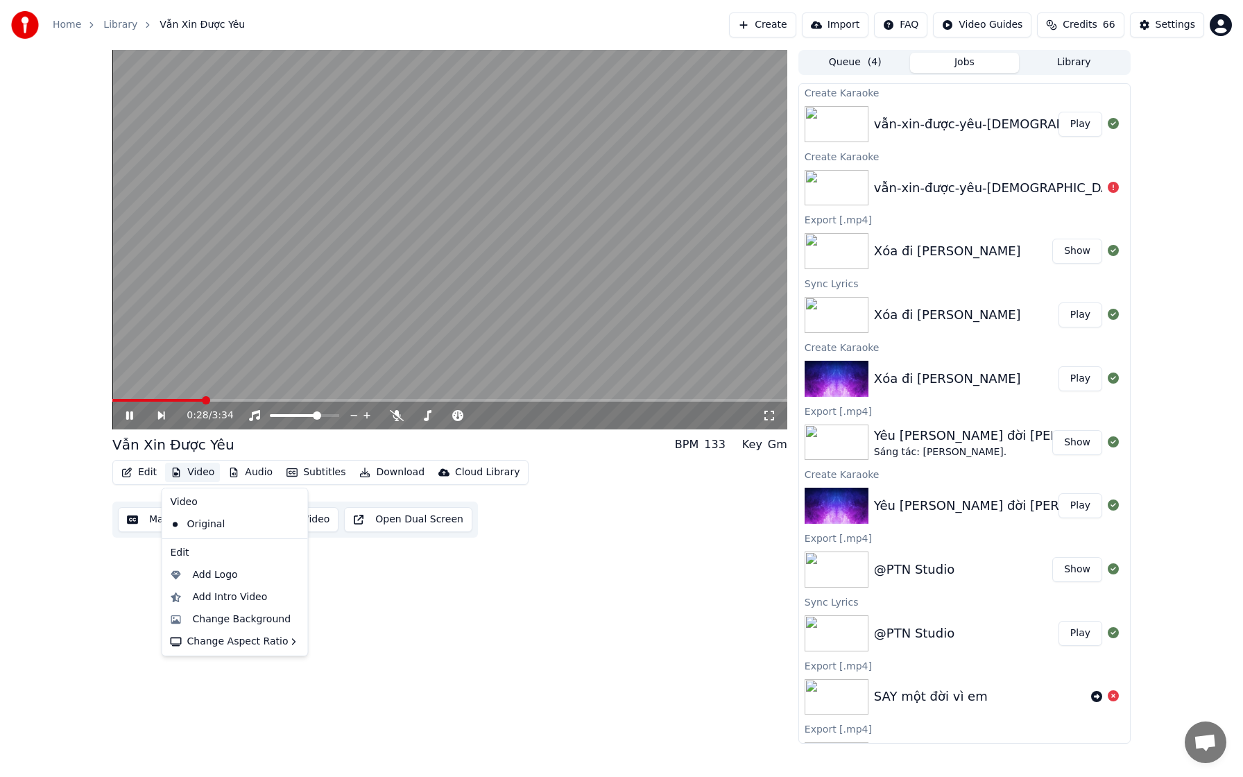
click at [195, 318] on button "Video" at bounding box center [192, 472] width 55 height 19
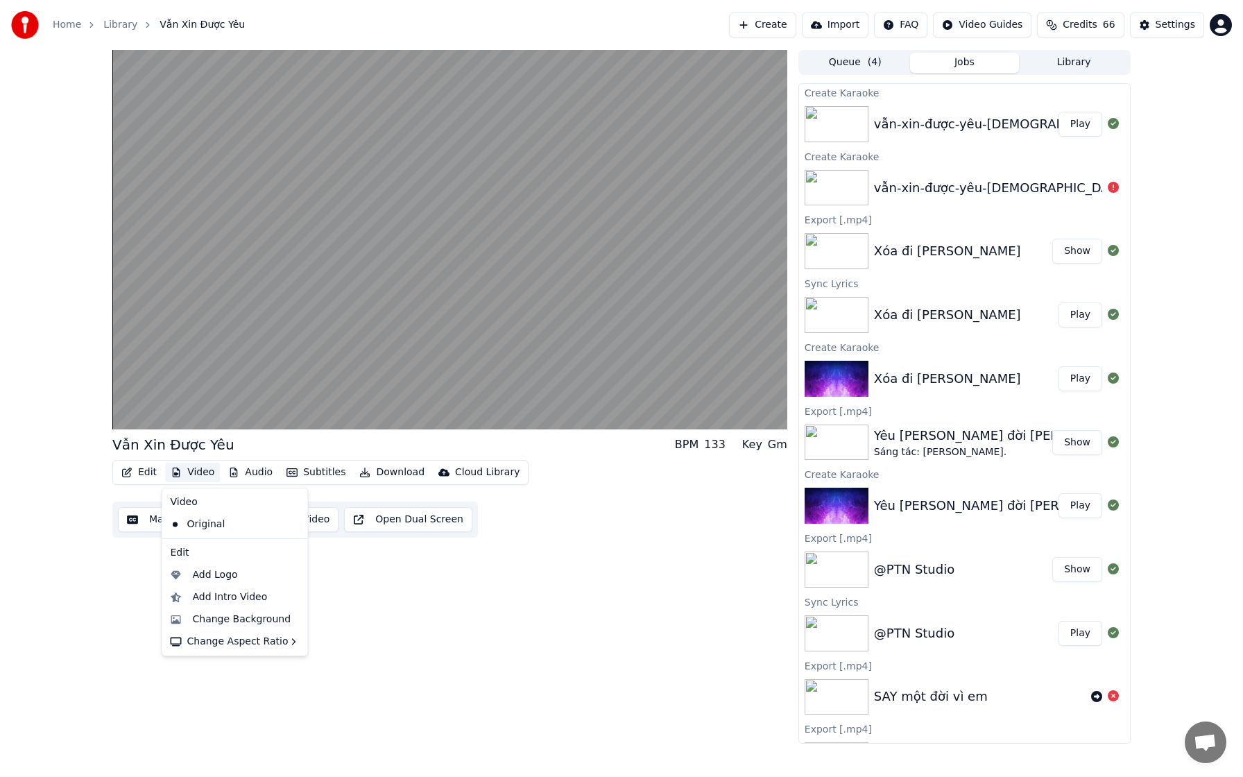
click at [290, 318] on icon at bounding box center [295, 524] width 10 height 11
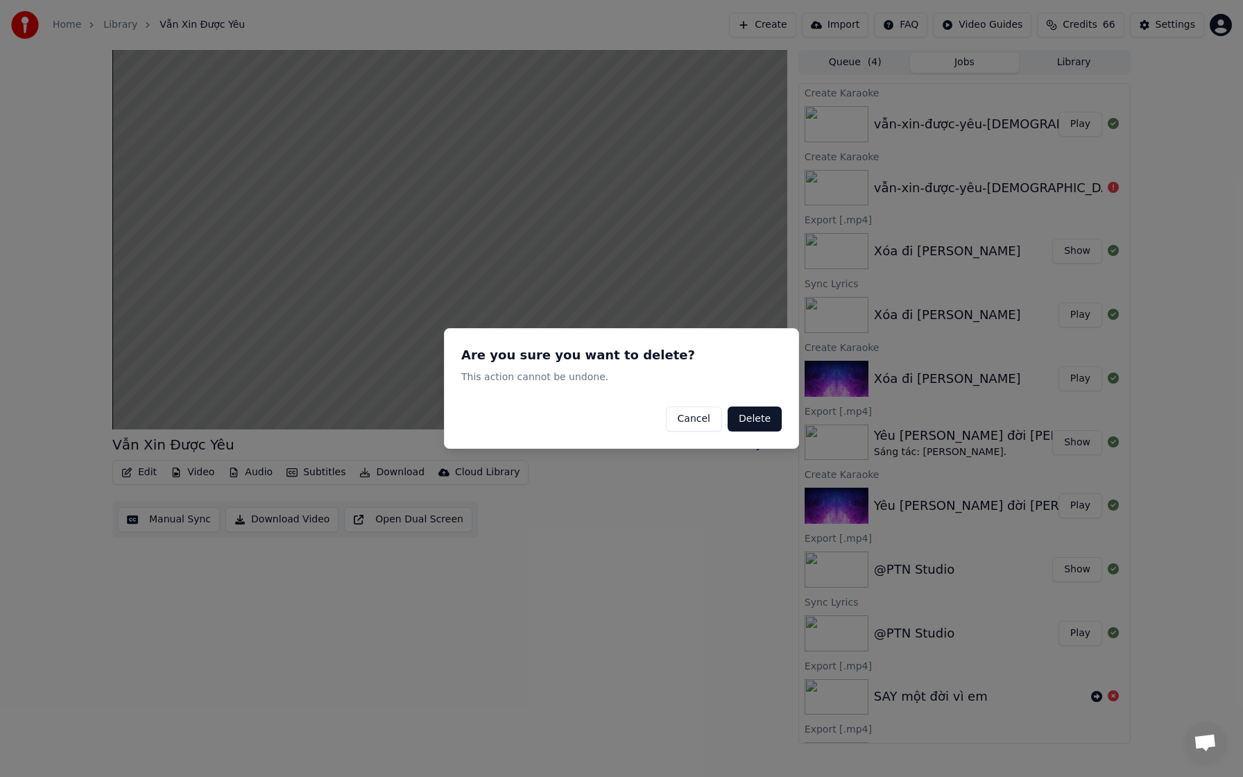
click at [602, 318] on button "Cancel" at bounding box center [694, 418] width 56 height 25
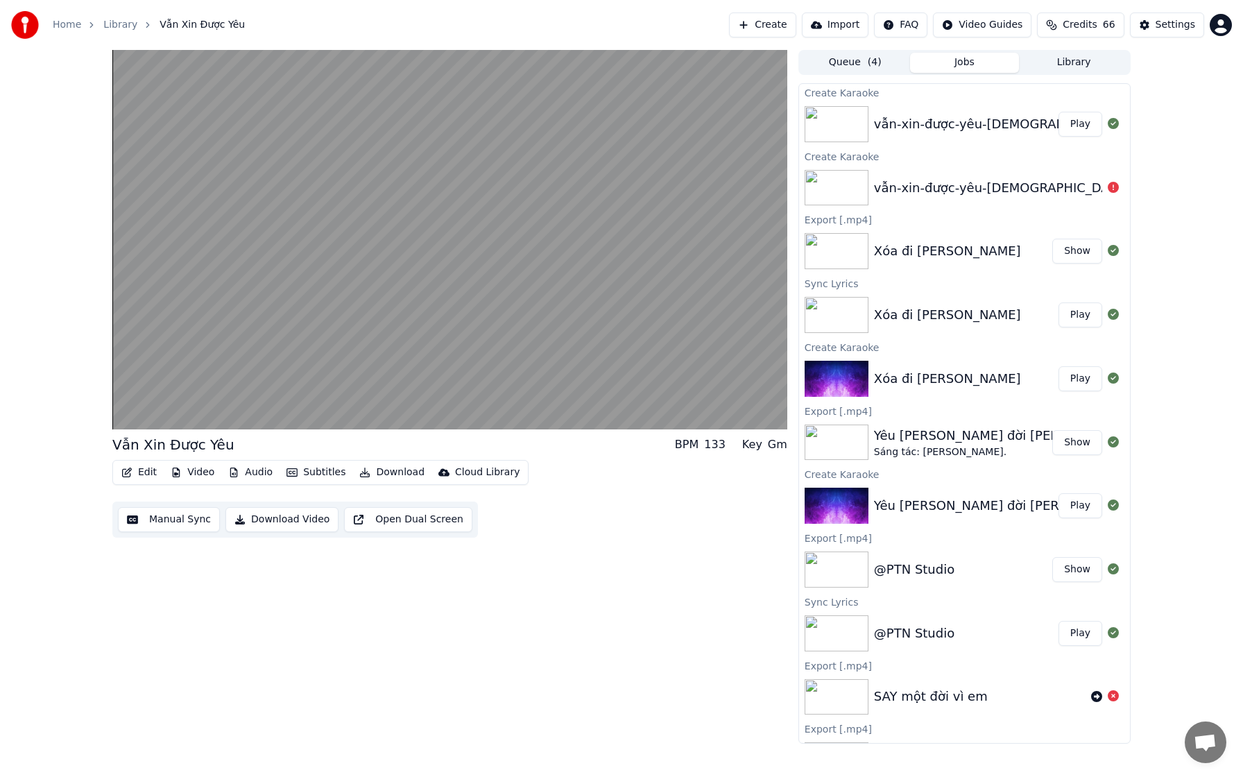
click at [268, 318] on button "Download Video" at bounding box center [281, 519] width 113 height 25
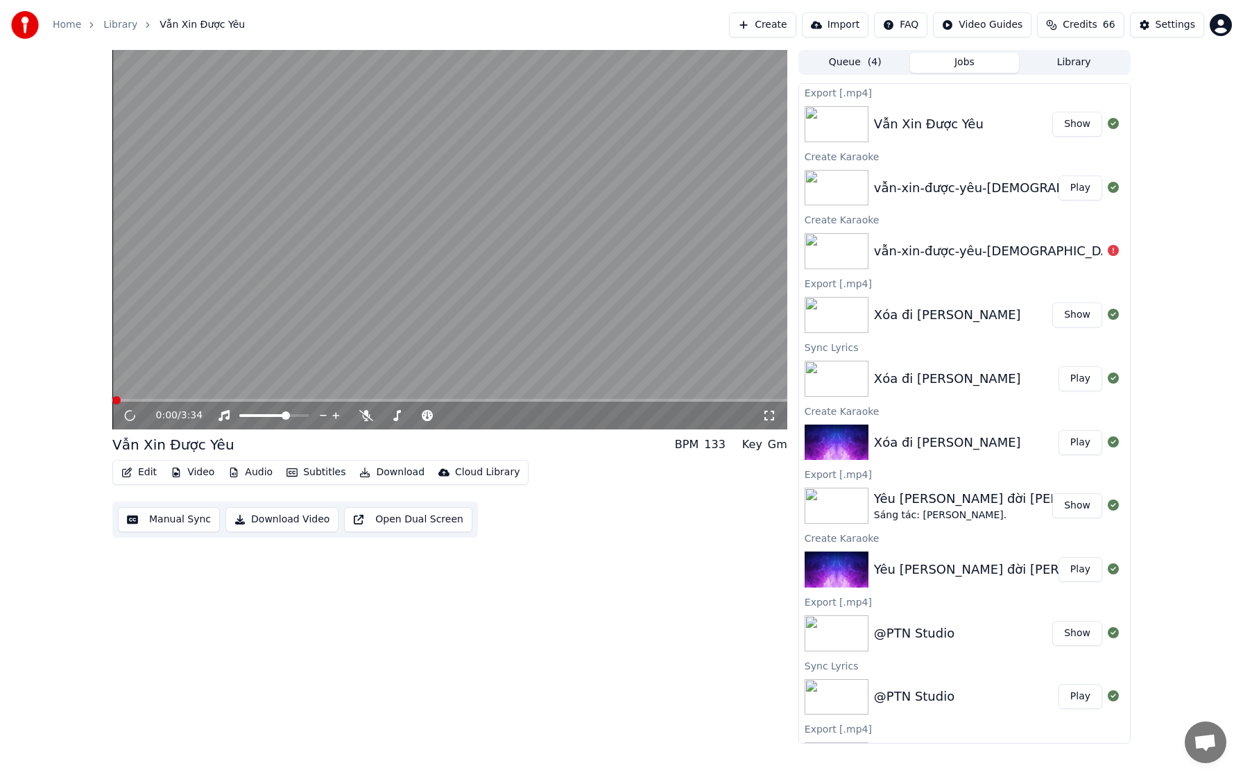
click at [602, 132] on button "Show" at bounding box center [1077, 124] width 50 height 25
click at [131, 318] on icon at bounding box center [129, 415] width 7 height 8
